Goal: Ask a question

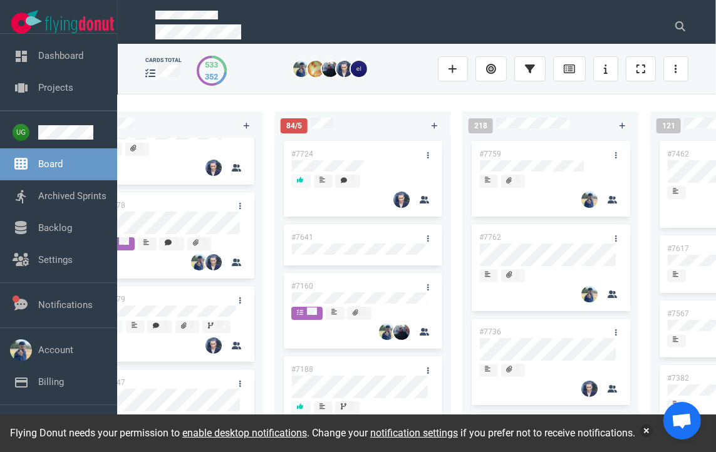
scroll to position [0, 797]
click at [531, 172] on div at bounding box center [549, 167] width 143 height 15
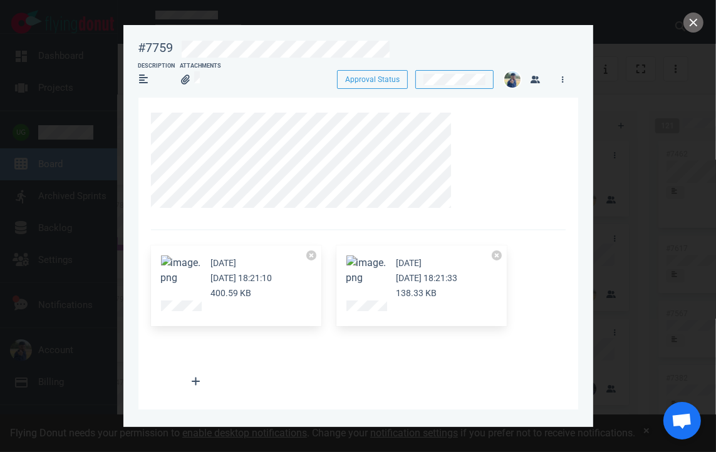
click at [418, 121] on section "[DATE] [DATE] 18:21:10 400.59 KB [DATE] [DATE] 18:21:33 138.33 KB Attach Files …" at bounding box center [359, 439] width 440 height 683
click at [693, 19] on button "close" at bounding box center [694, 23] width 20 height 20
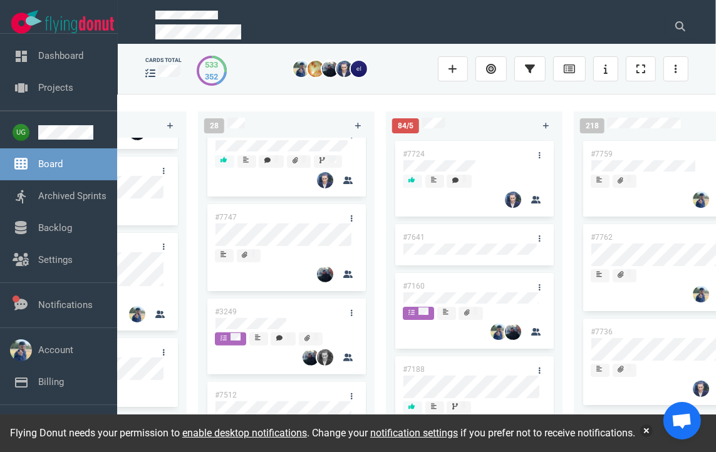
scroll to position [135, 0]
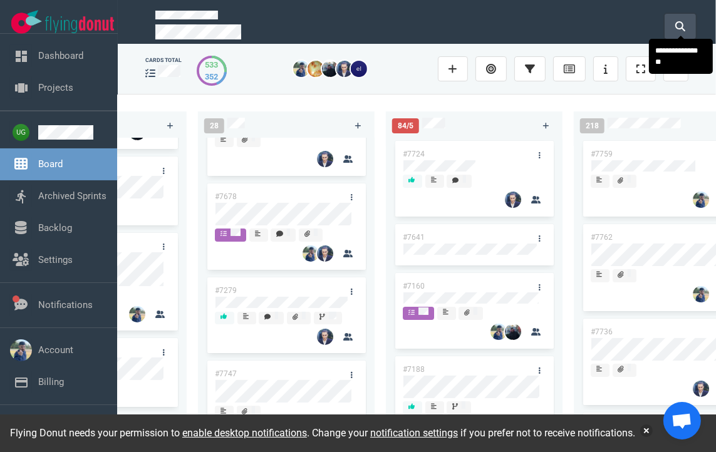
click at [686, 26] on button at bounding box center [680, 26] width 31 height 25
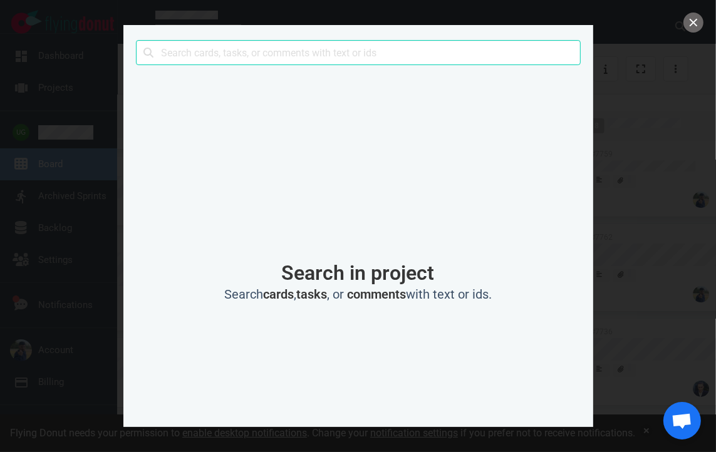
click at [456, 55] on input "text" at bounding box center [358, 52] width 445 height 25
type input "7752"
click button "Search" at bounding box center [0, 0] width 0 height 0
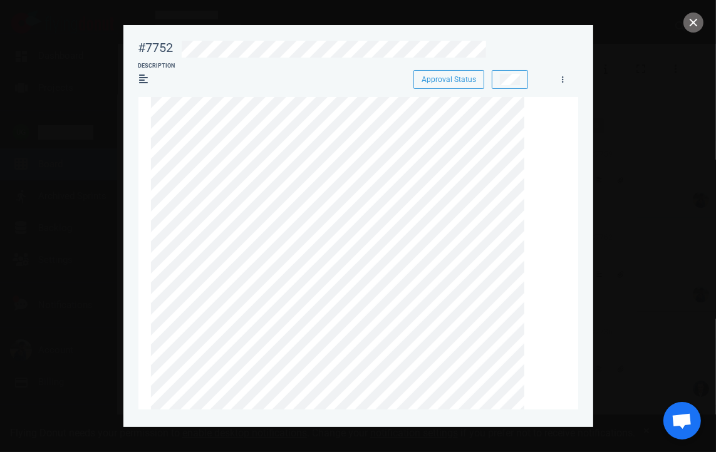
scroll to position [0, 0]
